Goal: Use online tool/utility: Utilize a website feature to perform a specific function

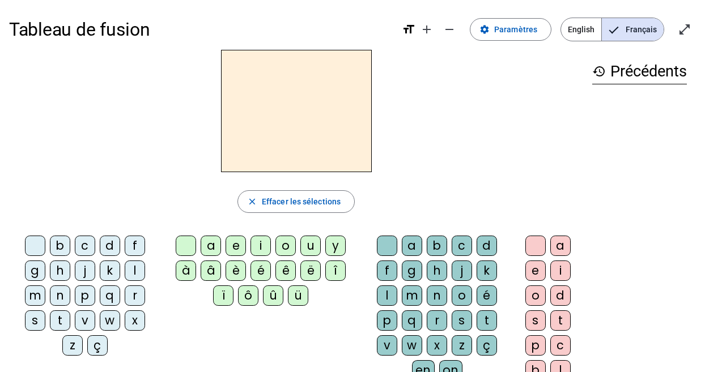
click at [33, 289] on div "m" at bounding box center [35, 296] width 20 height 20
click at [208, 236] on div "a" at bounding box center [211, 246] width 20 height 20
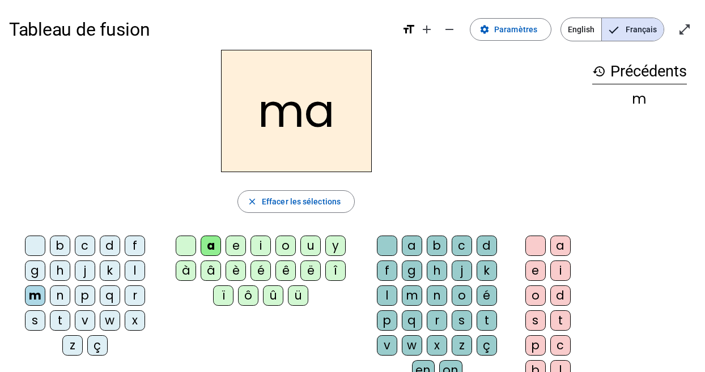
click at [60, 311] on div "t" at bounding box center [60, 321] width 20 height 20
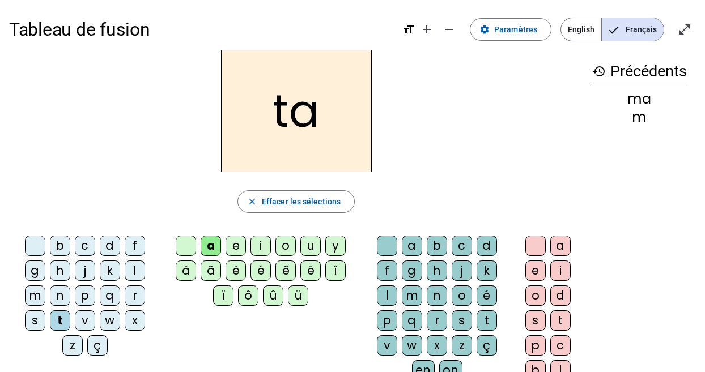
click at [132, 264] on div "l" at bounding box center [135, 271] width 20 height 20
click at [457, 311] on div "s" at bounding box center [462, 321] width 20 height 20
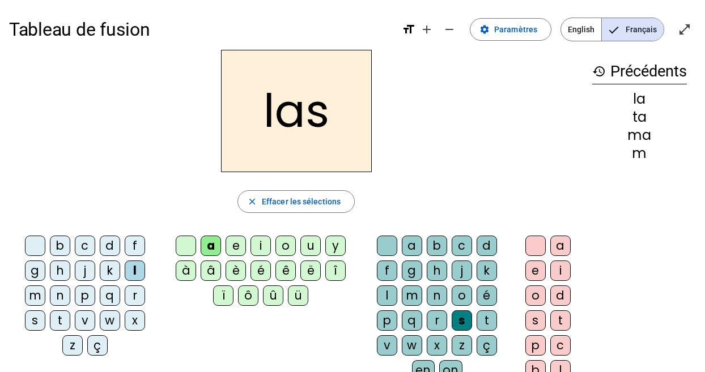
click at [79, 287] on div "p" at bounding box center [85, 296] width 20 height 20
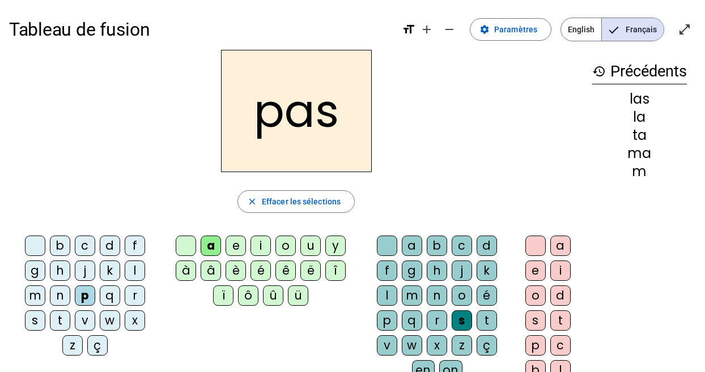
click at [59, 314] on div "t" at bounding box center [60, 321] width 20 height 20
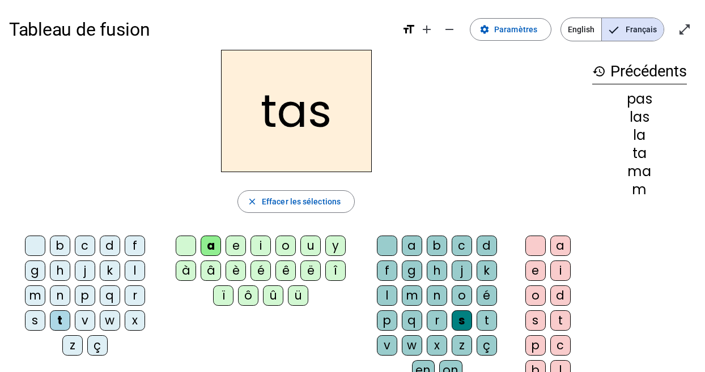
click at [387, 238] on div at bounding box center [387, 246] width 20 height 20
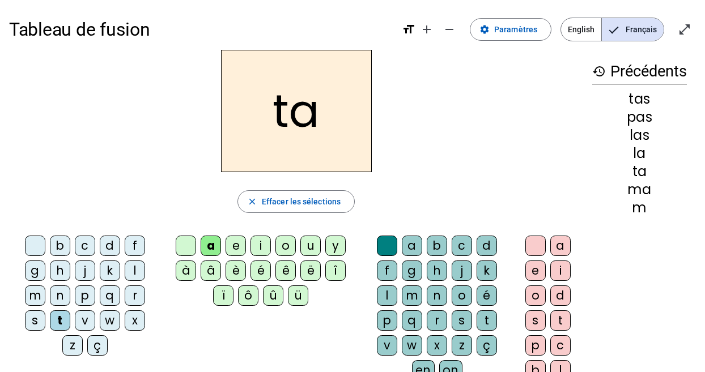
click at [29, 311] on div "s" at bounding box center [35, 321] width 20 height 20
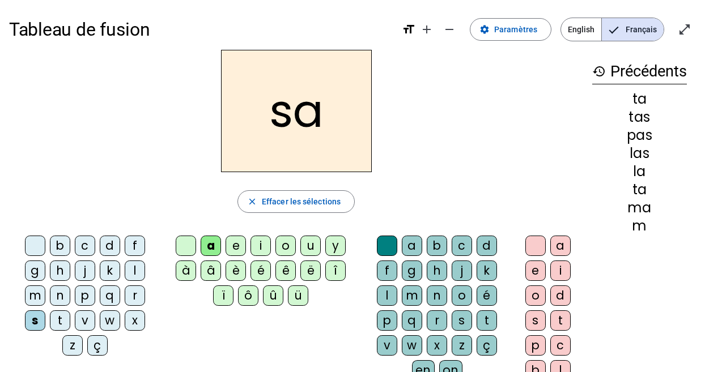
click at [387, 286] on div "l" at bounding box center [387, 296] width 20 height 20
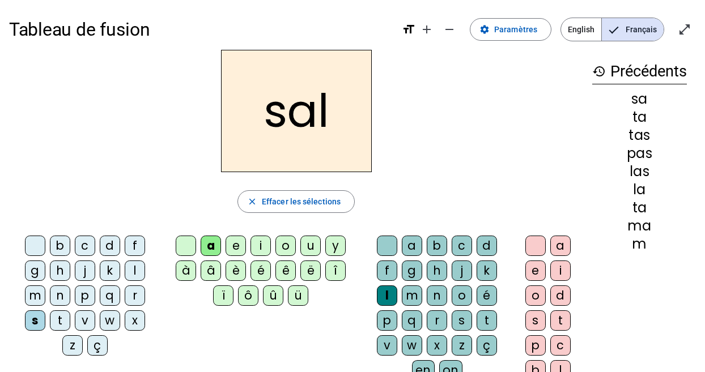
click at [35, 289] on div "m" at bounding box center [35, 296] width 20 height 20
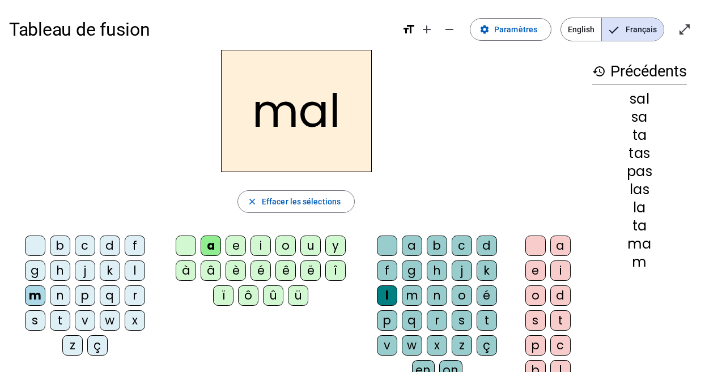
click at [54, 239] on div "b" at bounding box center [60, 246] width 20 height 20
